Goal: Browse casually

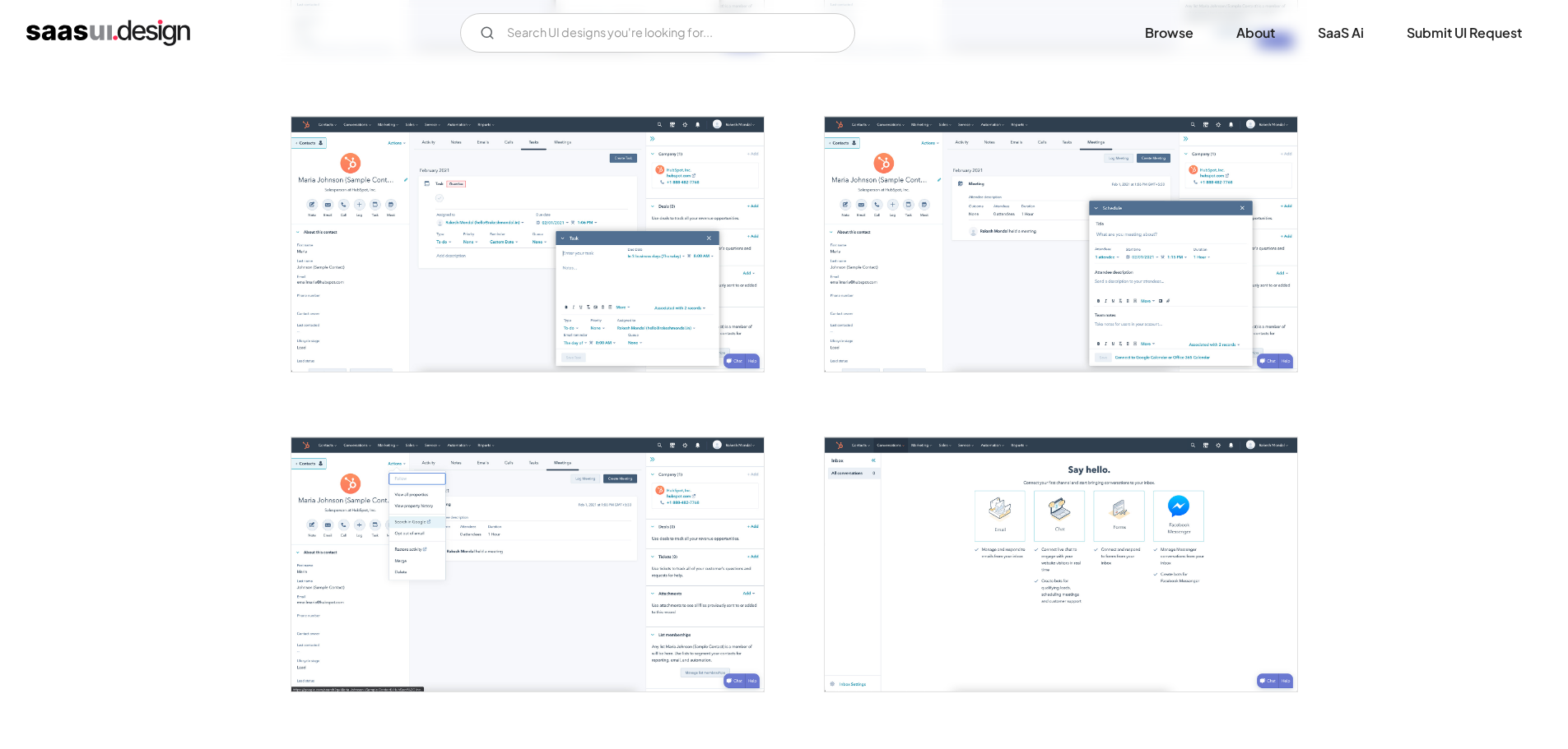
scroll to position [2139, 0]
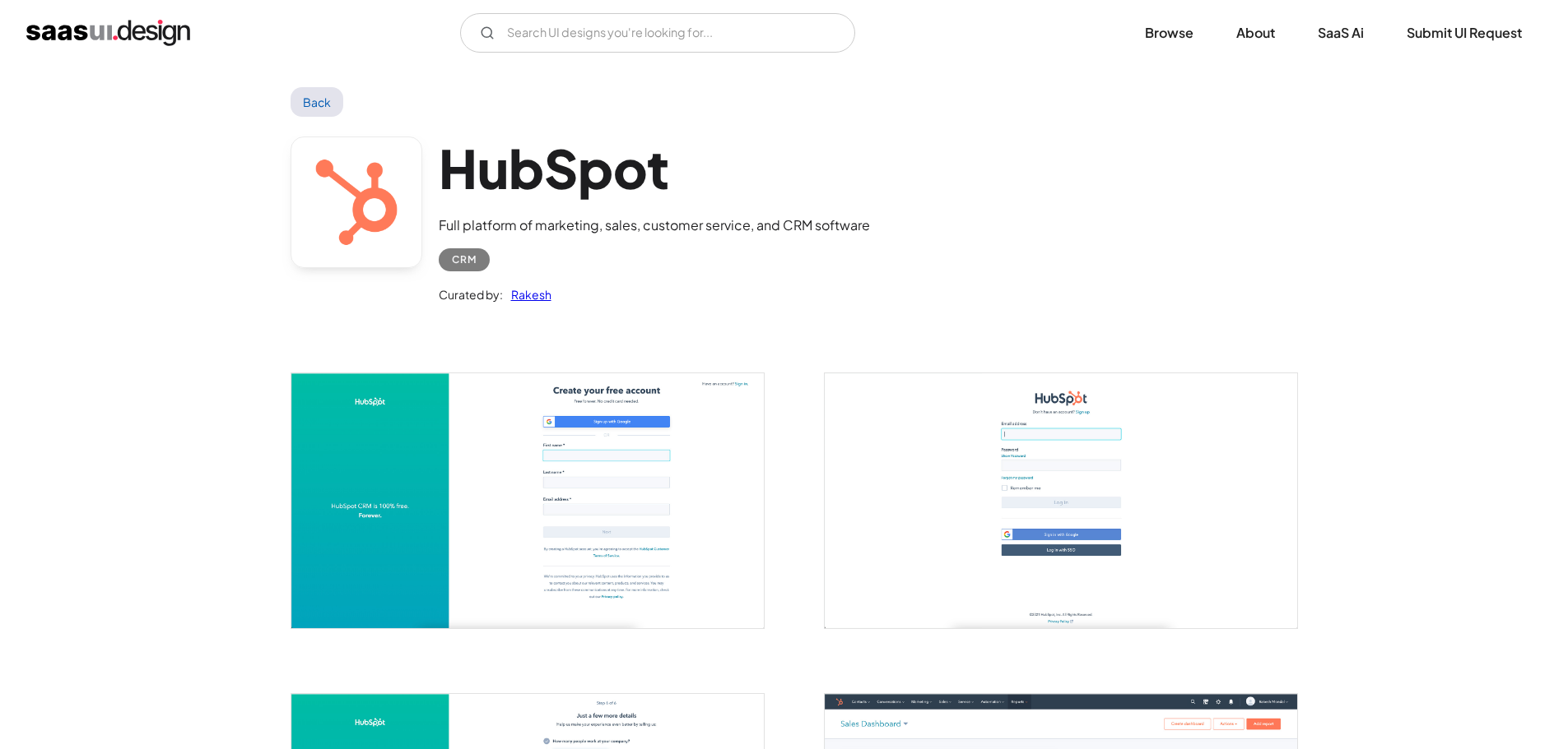
scroll to position [0, 0]
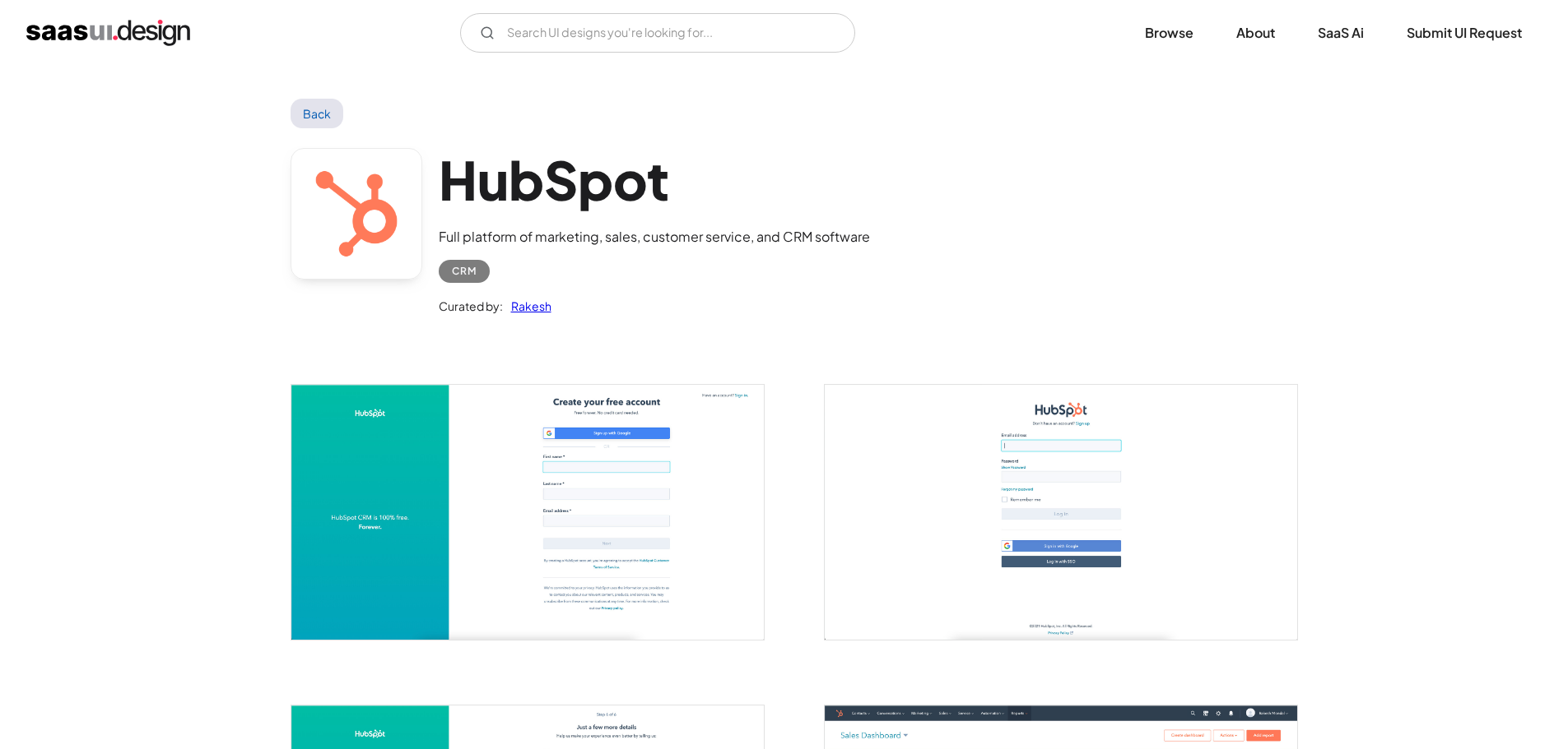
click at [449, 188] on h1 "HubSpot" at bounding box center [654, 180] width 431 height 64
click at [591, 189] on h1 "HubSpot" at bounding box center [654, 180] width 431 height 64
click at [934, 499] on img "open lightbox" at bounding box center [1061, 512] width 472 height 254
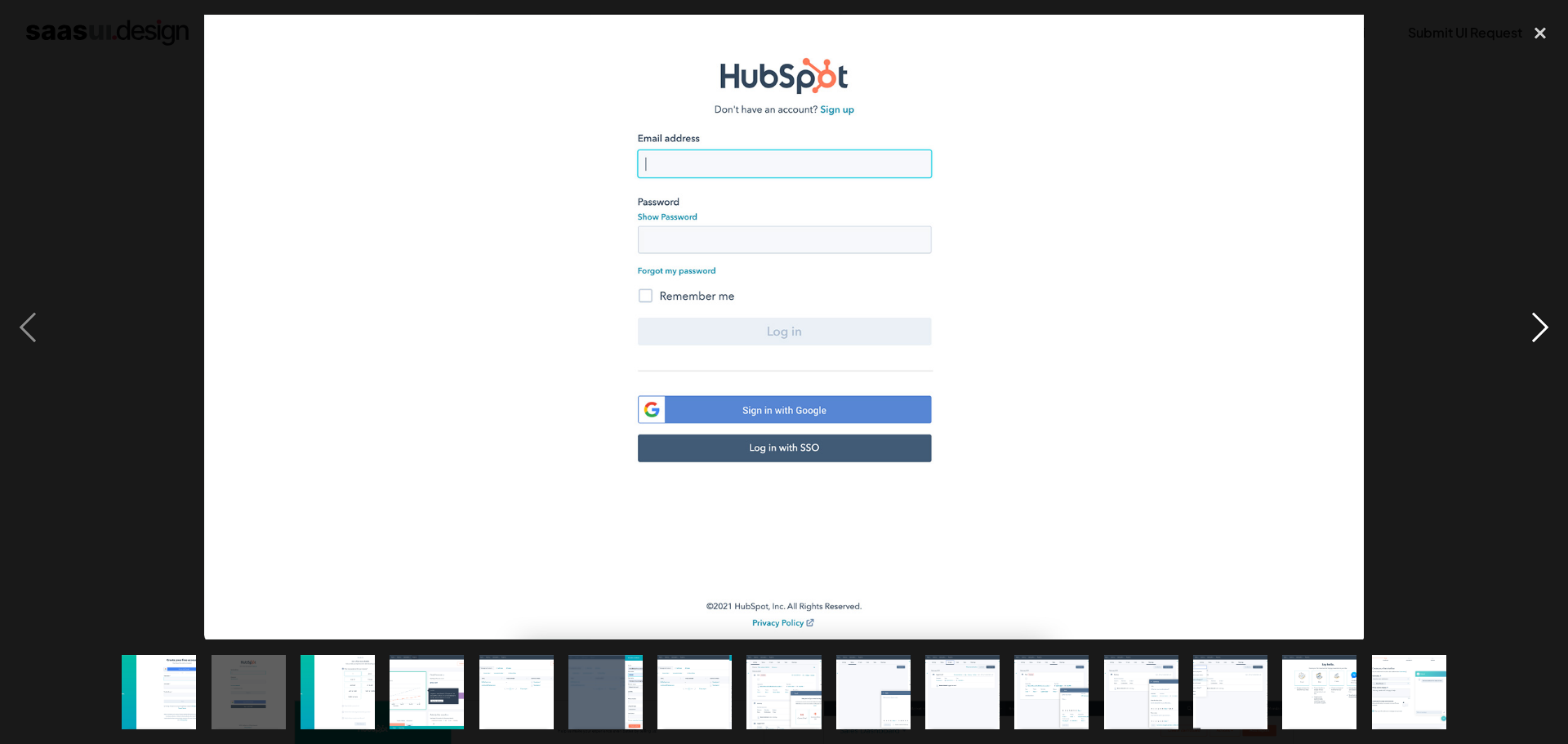
drag, startPoint x: 1567, startPoint y: 290, endPoint x: 1535, endPoint y: 289, distance: 32.0
click at [1555, 291] on div "next image" at bounding box center [1540, 327] width 55 height 625
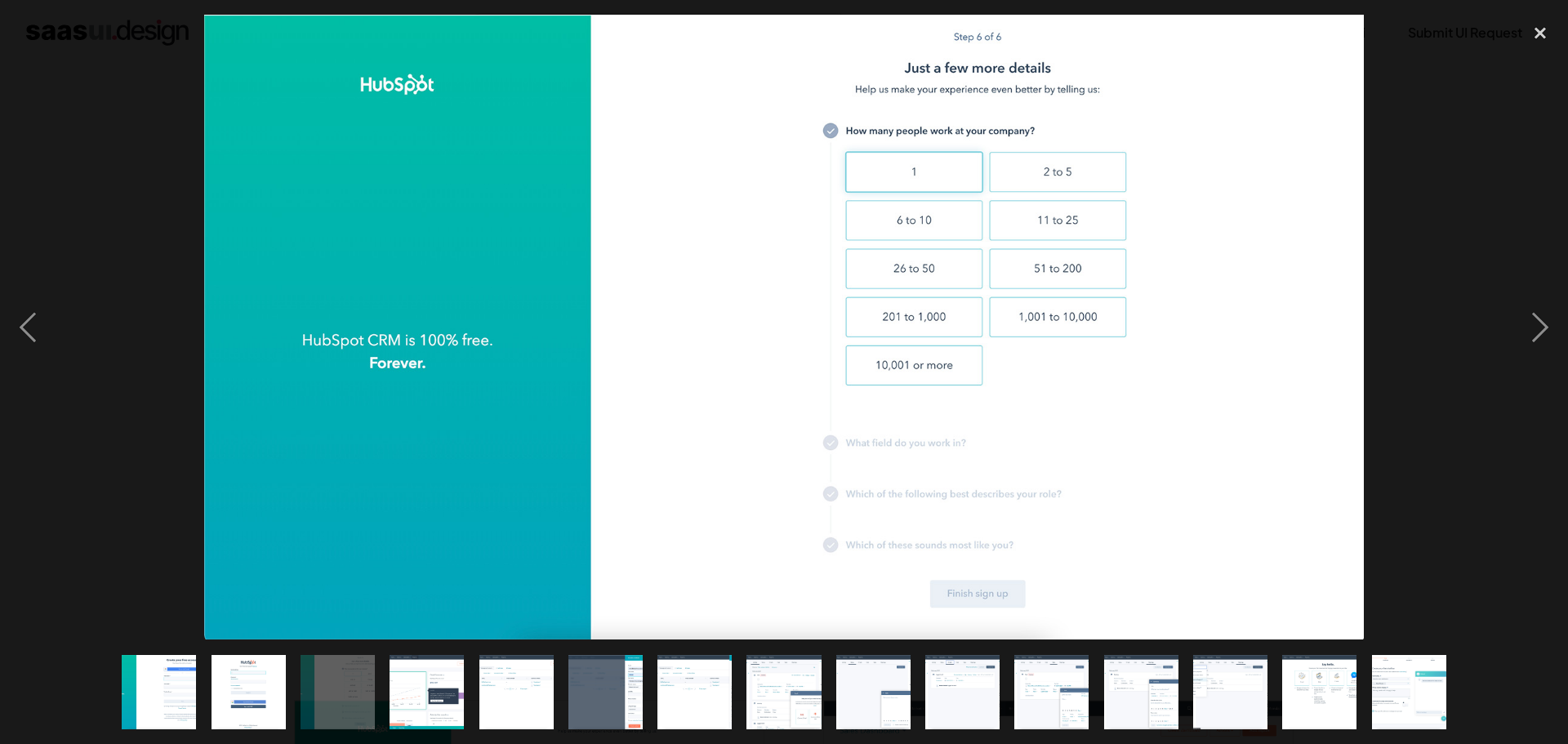
click at [165, 122] on div at bounding box center [784, 327] width 1568 height 625
